Goal: Entertainment & Leisure: Consume media (video, audio)

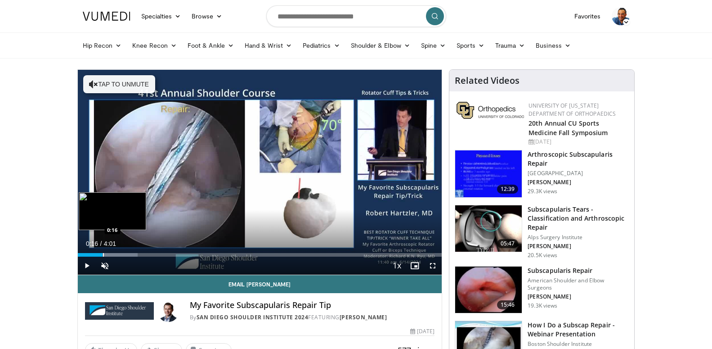
click at [103, 255] on div "Loaded : 16.45% 0:16 0:16" at bounding box center [260, 255] width 364 height 4
click at [109, 255] on div "Loaded : 24.87% 0:18 0:20" at bounding box center [260, 255] width 364 height 4
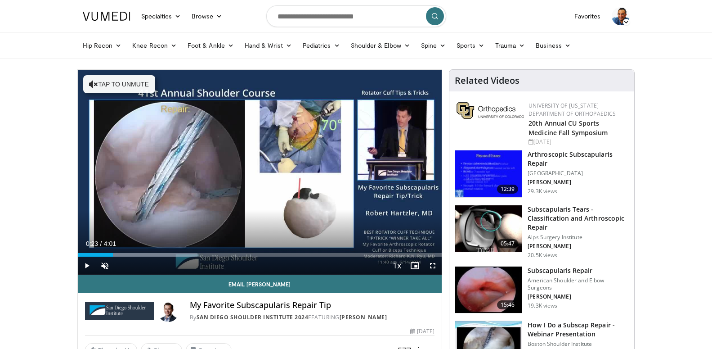
click at [113, 255] on div "Loaded : 32.89% 0:23 0:23" at bounding box center [260, 255] width 364 height 4
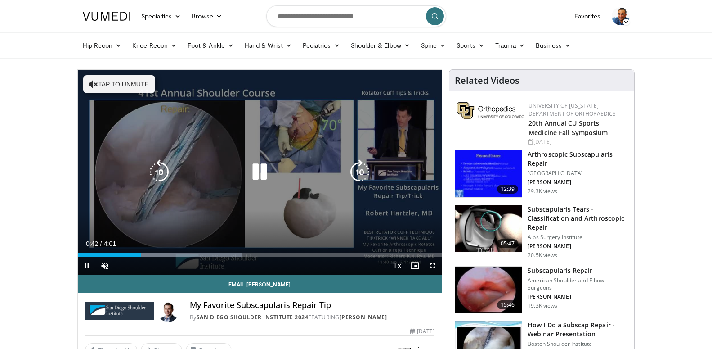
click at [260, 176] on icon "Video Player" at bounding box center [259, 171] width 25 height 25
click at [166, 169] on icon "Video Player" at bounding box center [159, 171] width 25 height 25
click at [257, 168] on icon "Video Player" at bounding box center [259, 171] width 25 height 25
click at [261, 170] on icon "Video Player" at bounding box center [259, 171] width 25 height 25
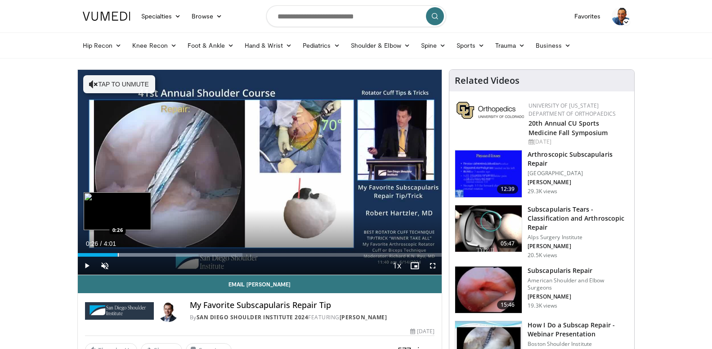
drag, startPoint x: 124, startPoint y: 255, endPoint x: 117, endPoint y: 253, distance: 7.0
click at [117, 253] on div "Loaded : 45.23% 0:26 0:26" at bounding box center [260, 255] width 364 height 4
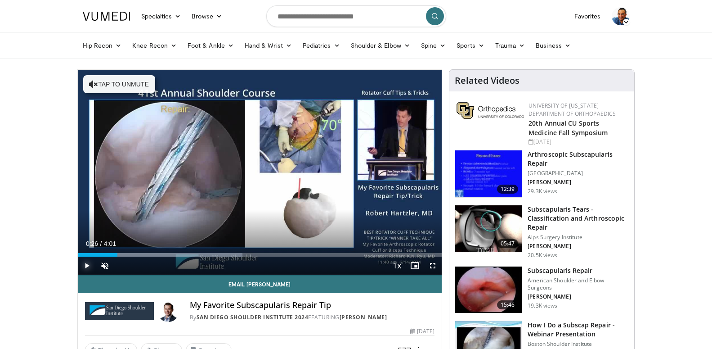
click at [86, 264] on span "Video Player" at bounding box center [87, 265] width 18 height 18
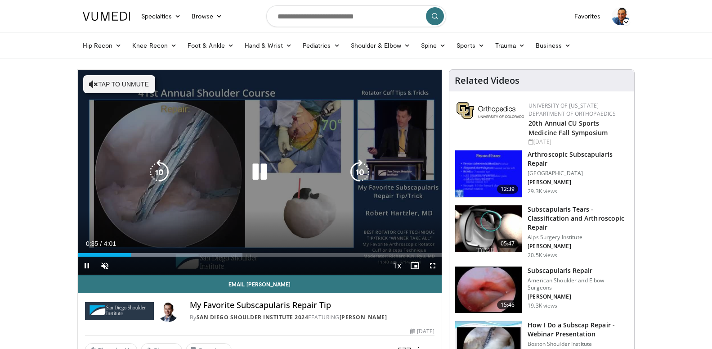
click at [155, 175] on icon "Video Player" at bounding box center [159, 171] width 25 height 25
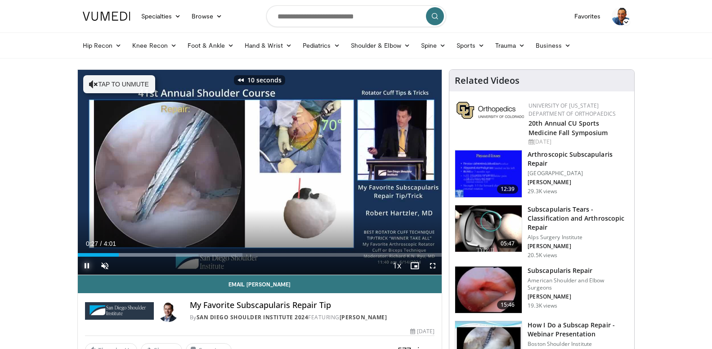
click at [88, 269] on span "Video Player" at bounding box center [87, 265] width 18 height 18
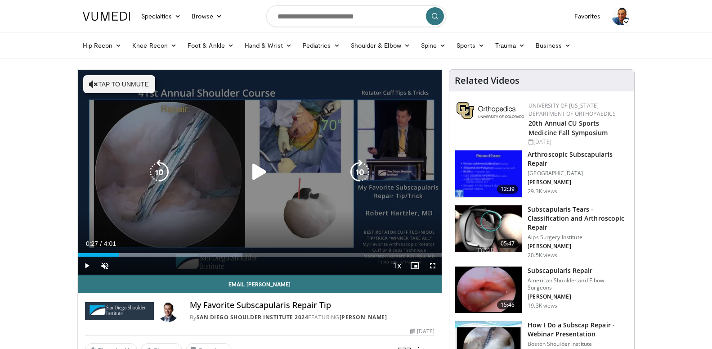
click at [96, 84] on icon "Video Player" at bounding box center [93, 84] width 9 height 9
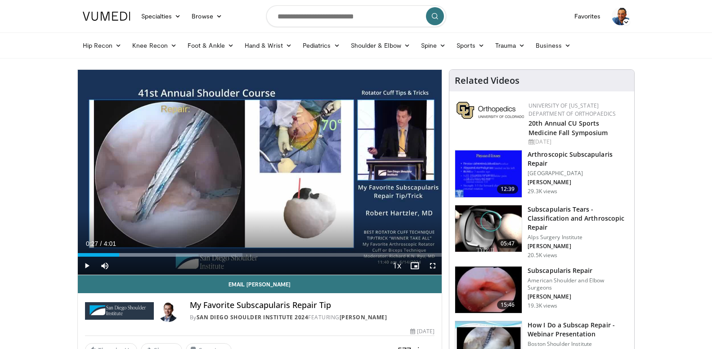
drag, startPoint x: 258, startPoint y: 174, endPoint x: 438, endPoint y: 246, distance: 193.6
click at [260, 174] on icon "Video Player" at bounding box center [259, 171] width 25 height 25
click at [433, 263] on span "Video Player" at bounding box center [433, 265] width 18 height 18
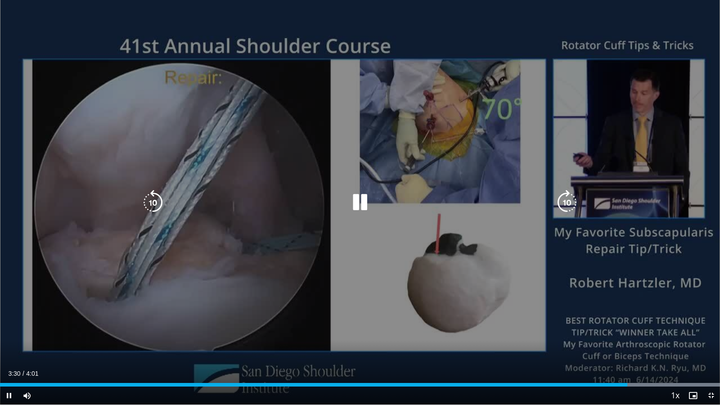
click at [362, 199] on icon "Video Player" at bounding box center [359, 202] width 25 height 25
